Goal: Find specific page/section: Find specific page/section

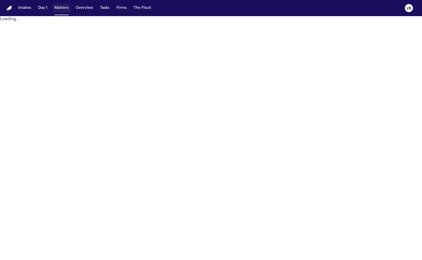
click at [65, 8] on button "Matters" at bounding box center [61, 8] width 18 height 9
click at [82, 7] on button "Overview" at bounding box center [84, 8] width 21 height 9
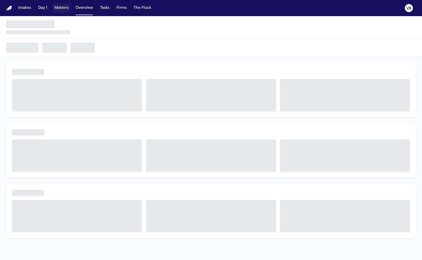
click at [65, 7] on button "Matters" at bounding box center [61, 8] width 18 height 9
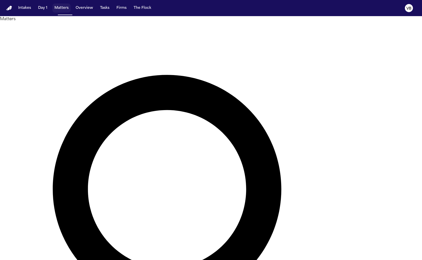
click at [61, 7] on button "Matters" at bounding box center [61, 8] width 18 height 9
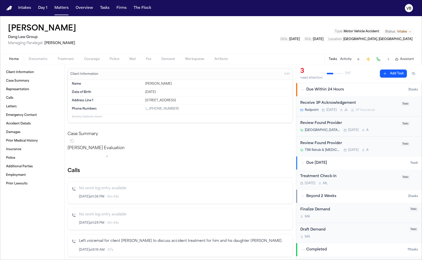
click at [345, 62] on div "Tasks Activity Assistant" at bounding box center [372, 59] width 94 height 10
click at [345, 60] on button "Activity" at bounding box center [346, 59] width 12 height 4
